Goal: Communication & Community: Participate in discussion

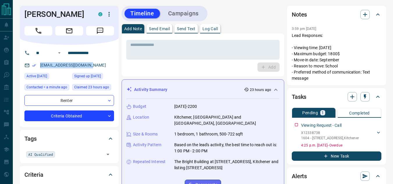
drag, startPoint x: 97, startPoint y: 64, endPoint x: 40, endPoint y: 64, distance: 57.6
click at [40, 64] on div "[EMAIL_ADDRESS][DOMAIN_NAME]" at bounding box center [69, 66] width 90 height 10
copy link "[EMAIL_ADDRESS][DOMAIN_NAME]"
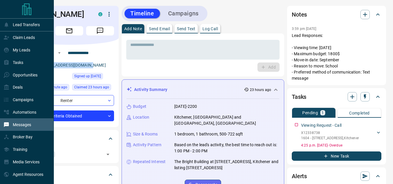
click at [17, 126] on p "Messages" at bounding box center [22, 125] width 18 height 5
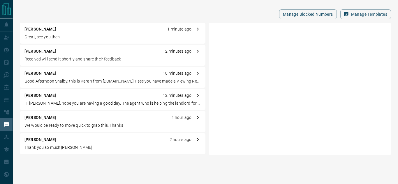
click at [72, 66] on div "[PERSON_NAME] 1 minute ago Great, see you then [PERSON_NAME] C 2 minutes ago Re…" at bounding box center [112, 89] width 185 height 133
click at [73, 57] on p "Received will send it shortly and share their feedback" at bounding box center [112, 59] width 176 height 6
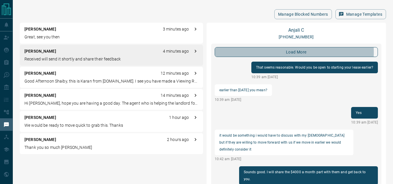
click at [268, 52] on button "load more" at bounding box center [297, 52] width 164 height 10
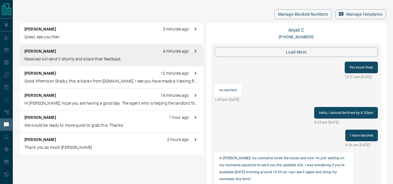
click at [275, 47] on div "load more Yes most likely 12:57 pm [DATE] no worries! 1:05 pm [DATE] Hello, I s…" at bounding box center [296, 117] width 171 height 146
click at [274, 50] on button "load more" at bounding box center [297, 52] width 164 height 10
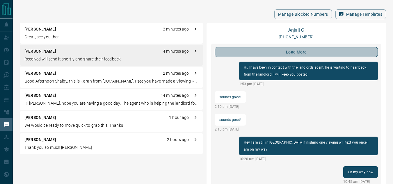
click at [299, 52] on button "load more" at bounding box center [297, 52] width 164 height 10
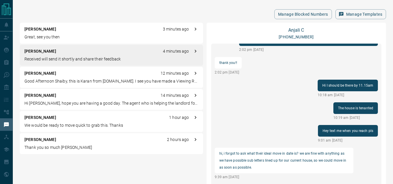
scroll to position [354, 0]
